Goal: Task Accomplishment & Management: Manage account settings

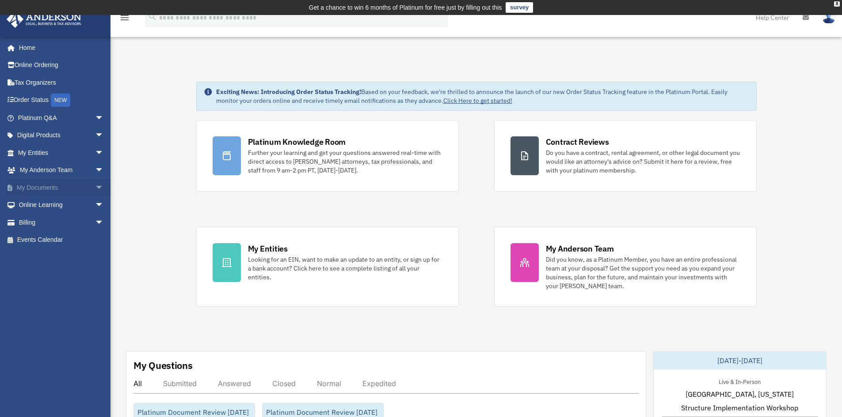
click at [36, 189] on link "My Documents arrow_drop_down" at bounding box center [61, 188] width 111 height 18
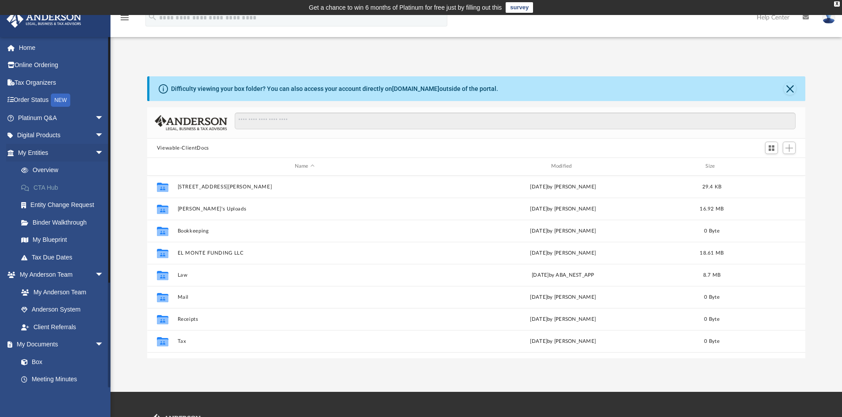
scroll to position [194, 651]
click at [793, 149] on span "Add" at bounding box center [789, 148] width 8 height 8
click at [777, 180] on li "New Folder" at bounding box center [776, 179] width 28 height 9
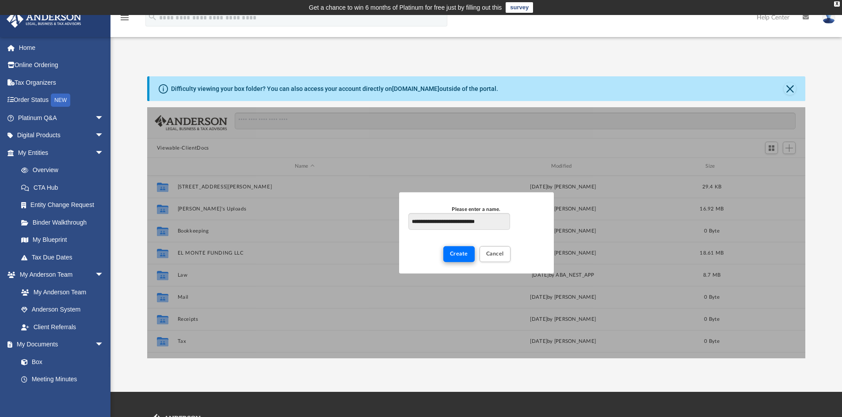
type input "**********"
click at [465, 258] on button "Create" at bounding box center [458, 253] width 31 height 15
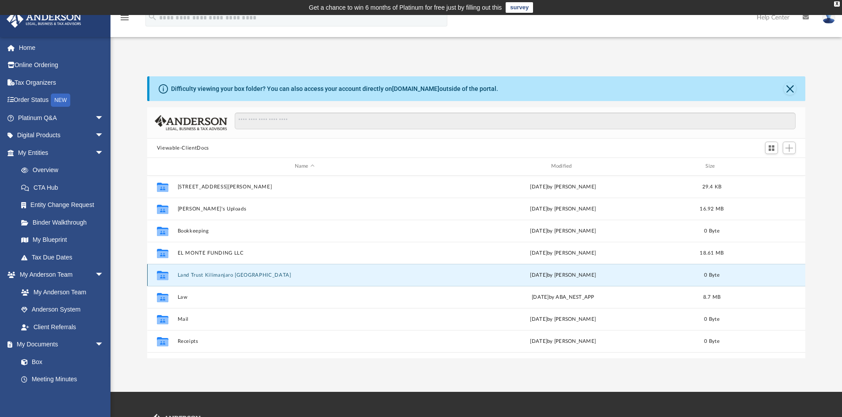
click at [188, 277] on button "Land Trust Kilimanjaro [GEOGRAPHIC_DATA]" at bounding box center [304, 276] width 254 height 6
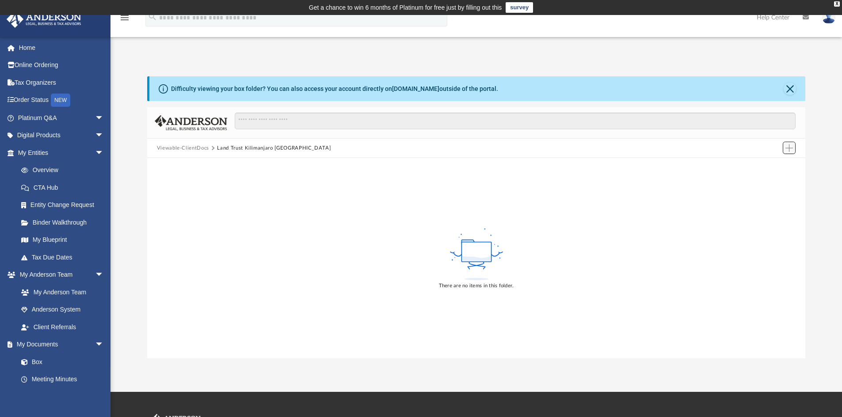
click at [789, 149] on span "Add" at bounding box center [789, 148] width 8 height 8
click at [774, 165] on li "Upload" at bounding box center [776, 165] width 28 height 9
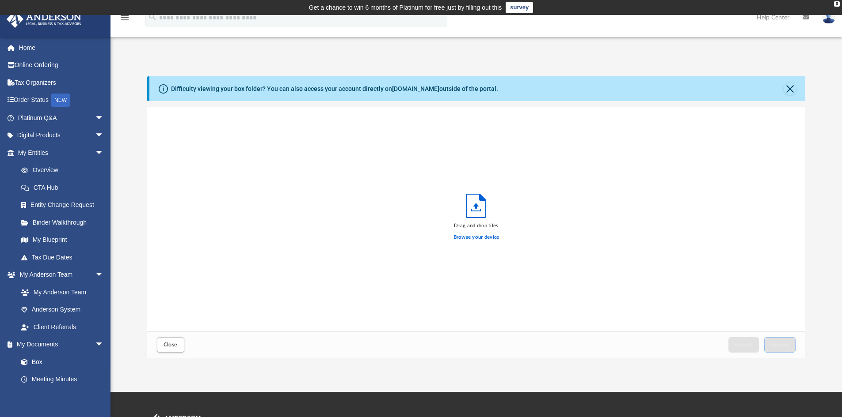
scroll to position [217, 651]
click at [467, 237] on label "Browse your device" at bounding box center [476, 238] width 46 height 8
click at [0, 0] on input "Browse your device" at bounding box center [0, 0] width 0 height 0
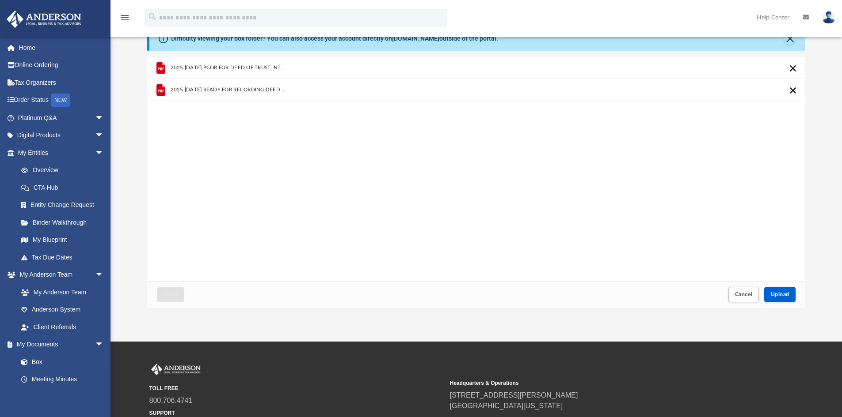
scroll to position [0, 0]
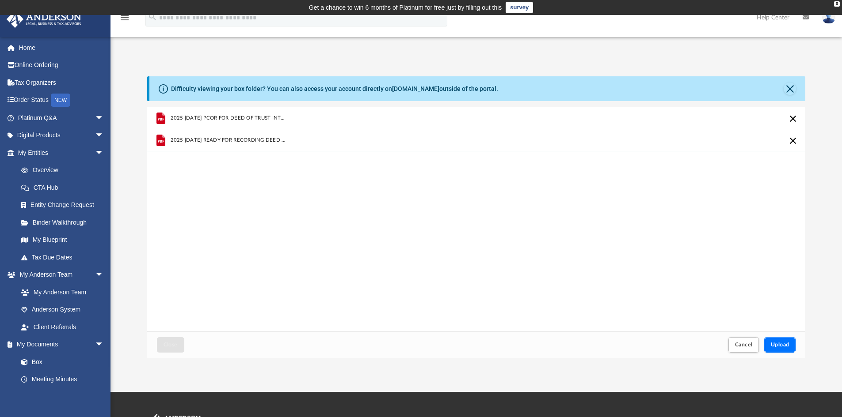
click at [775, 348] on span "Upload" at bounding box center [779, 344] width 19 height 5
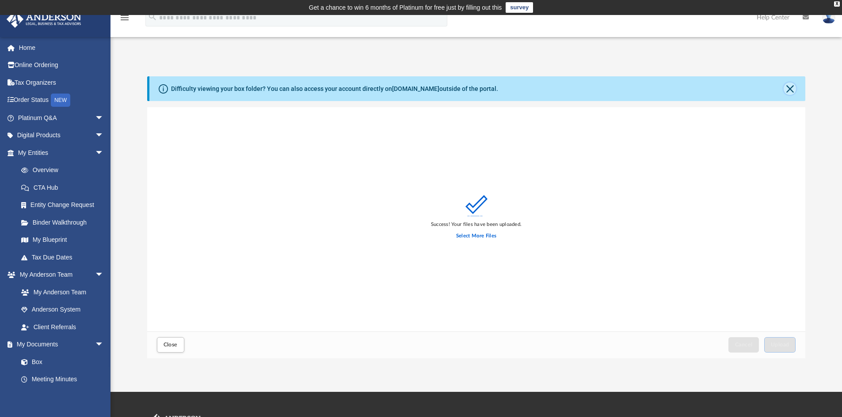
click at [792, 89] on button "Close" at bounding box center [789, 89] width 12 height 12
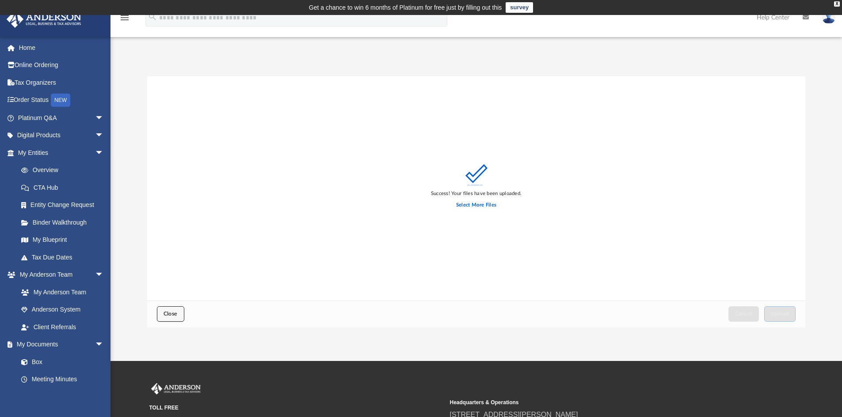
click at [173, 312] on span "Close" at bounding box center [170, 313] width 14 height 5
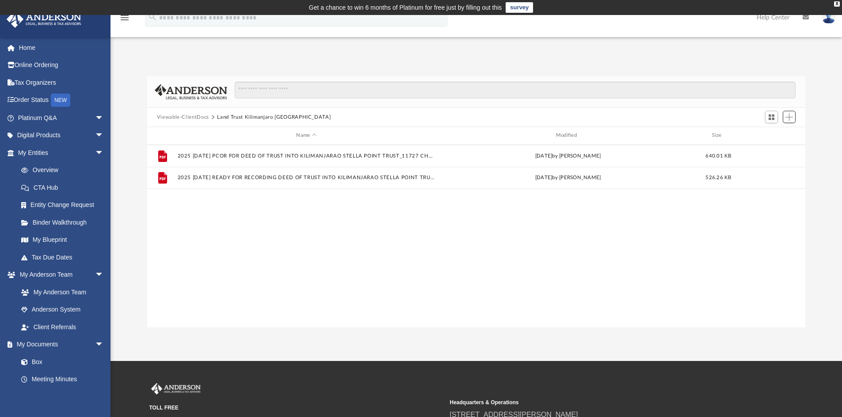
scroll to position [194, 651]
click at [768, 118] on span "Switch to Grid View" at bounding box center [771, 118] width 8 height 8
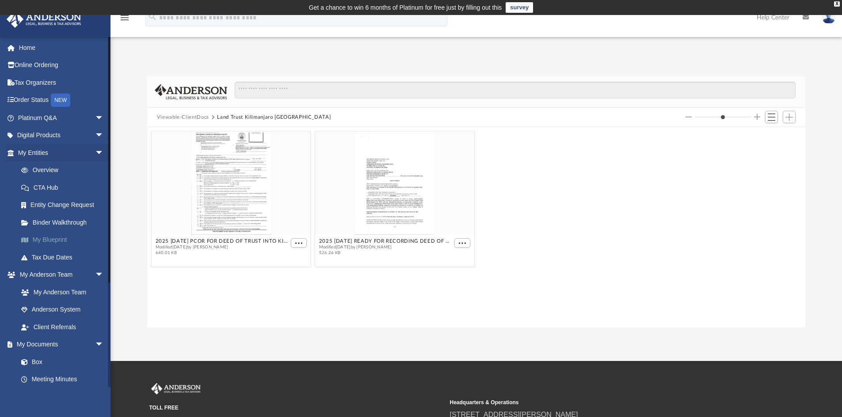
click at [55, 239] on link "My Blueprint" at bounding box center [64, 240] width 105 height 18
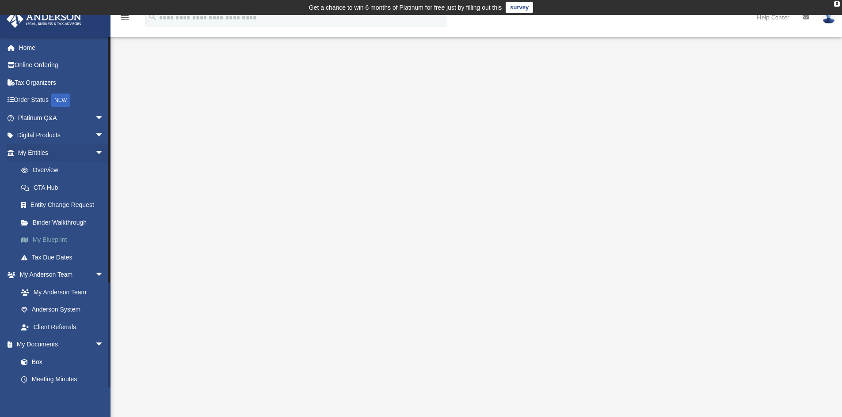
click at [59, 237] on link "My Blueprint" at bounding box center [64, 240] width 105 height 18
click at [53, 223] on link "Binder Walkthrough" at bounding box center [64, 223] width 105 height 18
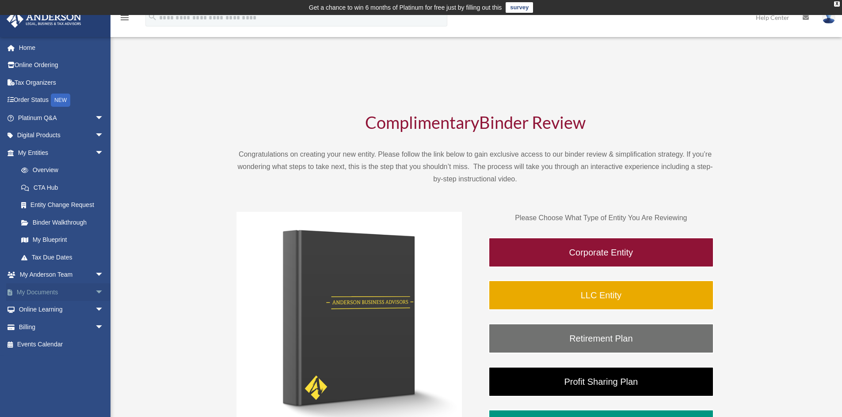
click at [95, 294] on span "arrow_drop_down" at bounding box center [104, 293] width 18 height 18
click at [43, 308] on link "Box" at bounding box center [64, 310] width 105 height 18
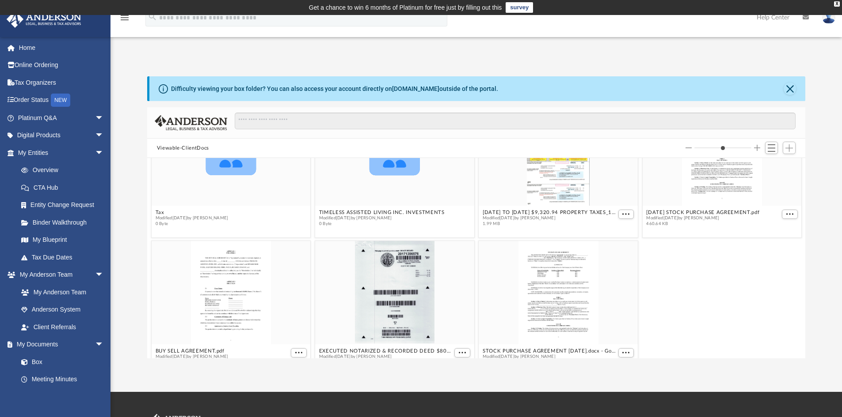
scroll to position [358, 0]
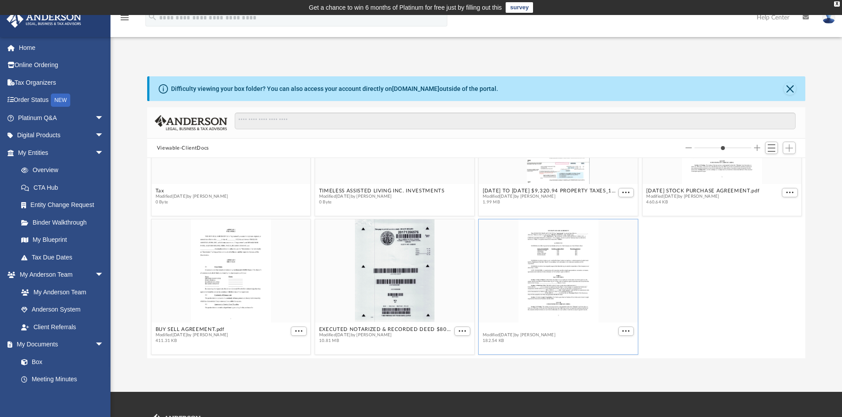
click at [534, 330] on button "STOCK PURCHASE AGREEMENT [DATE].docx - Google Docs.pdf" at bounding box center [548, 330] width 133 height 6
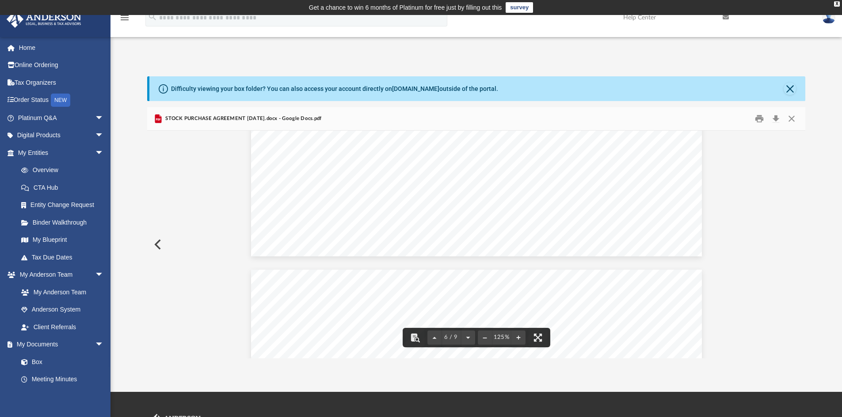
scroll to position [3711, 0]
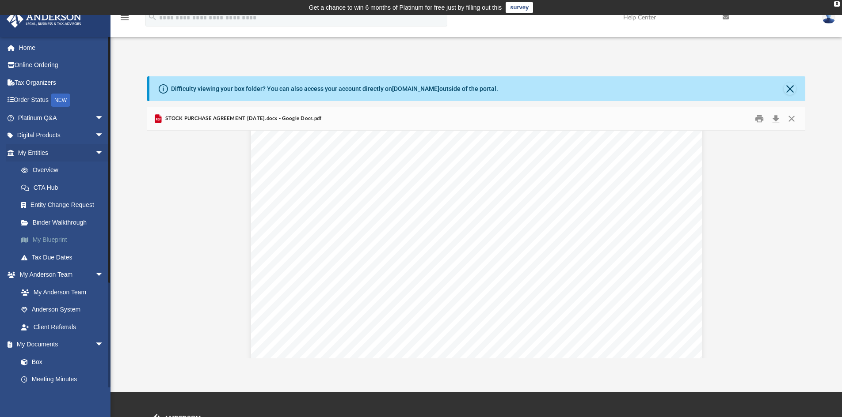
click at [64, 242] on link "My Blueprint" at bounding box center [64, 240] width 105 height 18
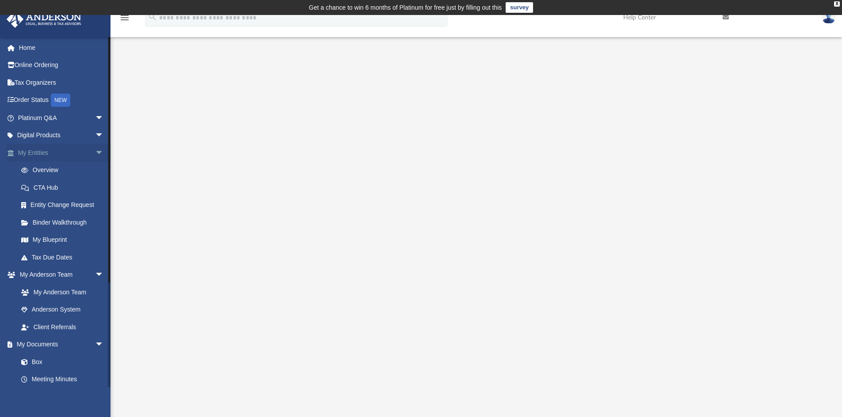
click at [96, 152] on span "arrow_drop_down" at bounding box center [104, 153] width 18 height 18
click at [45, 223] on link "Client Referrals" at bounding box center [64, 223] width 105 height 18
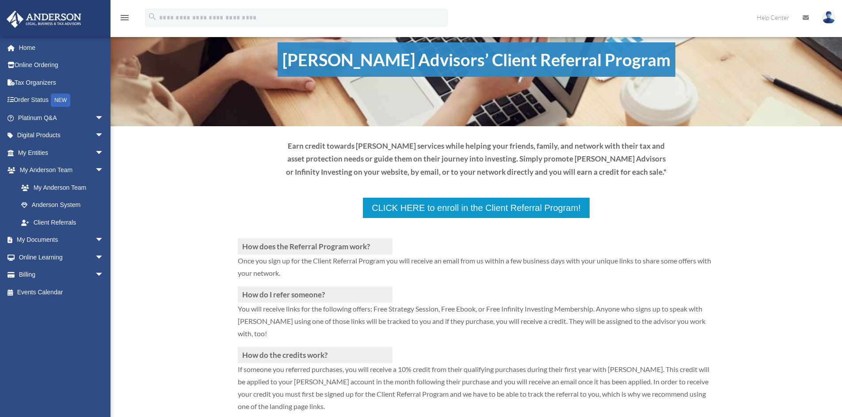
scroll to position [88, 0]
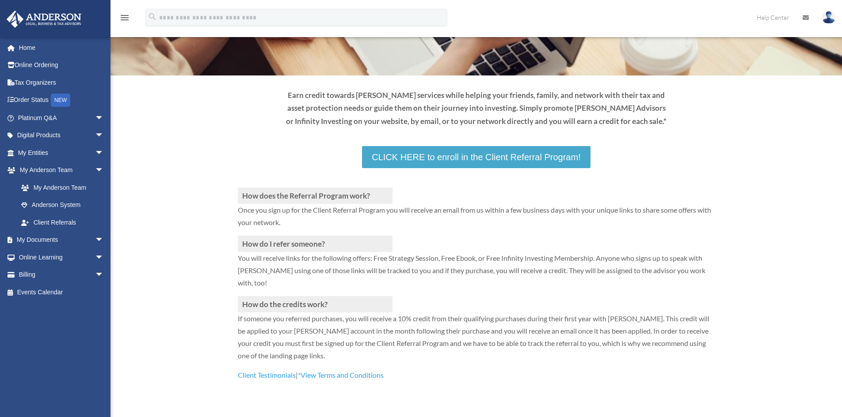
click at [478, 161] on link "CLICK HERE to enroll in the Client Referral Program!" at bounding box center [476, 157] width 228 height 22
click at [95, 239] on span "arrow_drop_down" at bounding box center [104, 240] width 18 height 18
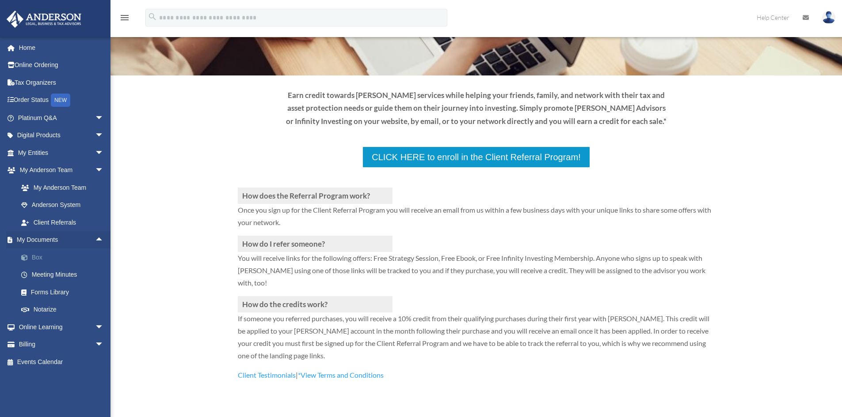
click at [44, 260] on link "Box" at bounding box center [64, 258] width 105 height 18
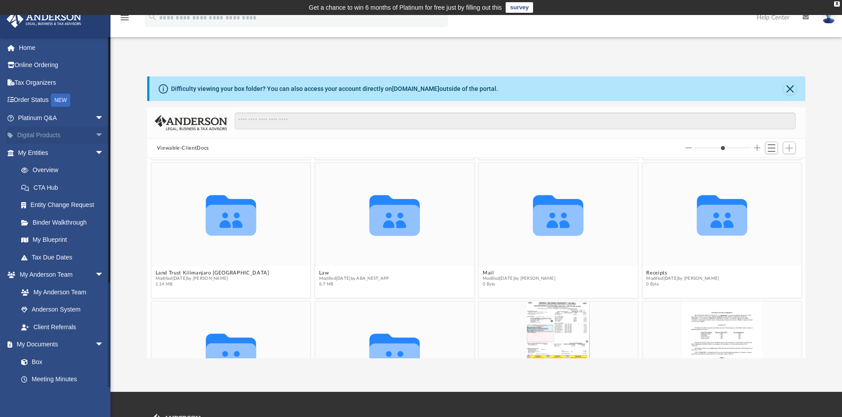
click at [95, 134] on span "arrow_drop_down" at bounding box center [104, 136] width 18 height 18
click at [53, 186] on div "Land Trust Kit" at bounding box center [68, 187] width 75 height 11
